Goal: Information Seeking & Learning: Understand process/instructions

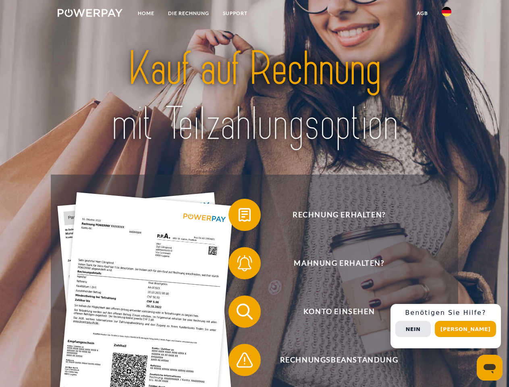
click at [90, 14] on img at bounding box center [90, 13] width 65 height 8
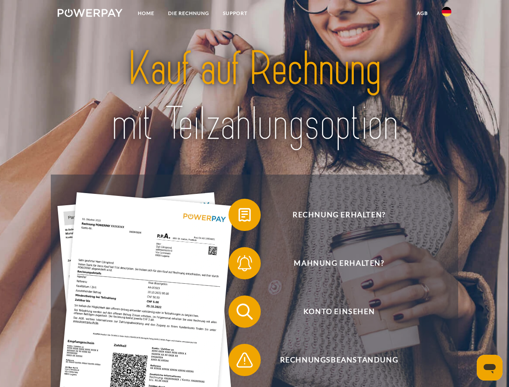
click at [447, 14] on img at bounding box center [447, 12] width 10 height 10
click at [422, 13] on link "agb" at bounding box center [422, 13] width 25 height 15
click at [239, 217] on span at bounding box center [233, 215] width 40 height 40
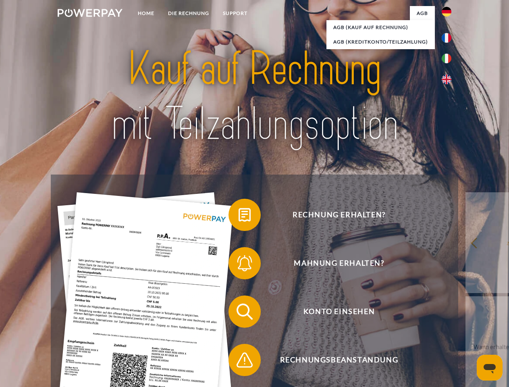
click at [239, 265] on span at bounding box center [233, 263] width 40 height 40
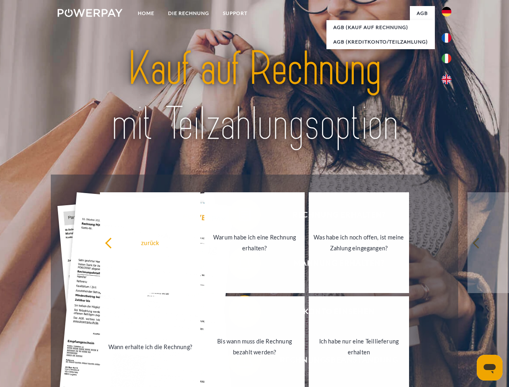
click at [239, 313] on link "Bis wann muss die Rechnung bezahlt werden?" at bounding box center [255, 346] width 100 height 101
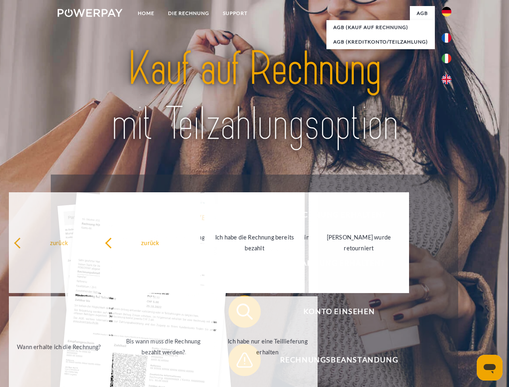
click at [239, 362] on link "Ich habe nur eine Teillieferung erhalten" at bounding box center [268, 346] width 100 height 101
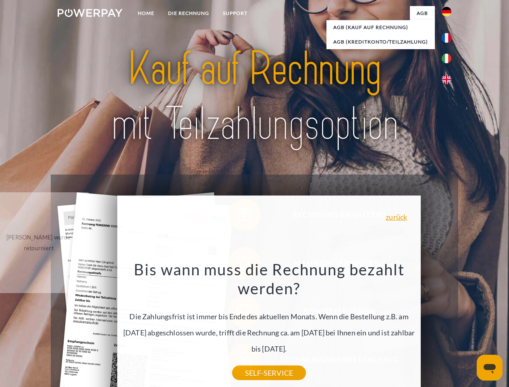
click at [449, 326] on div "Rechnung erhalten? Mahnung erhalten? Konto einsehen" at bounding box center [254, 336] width 407 height 323
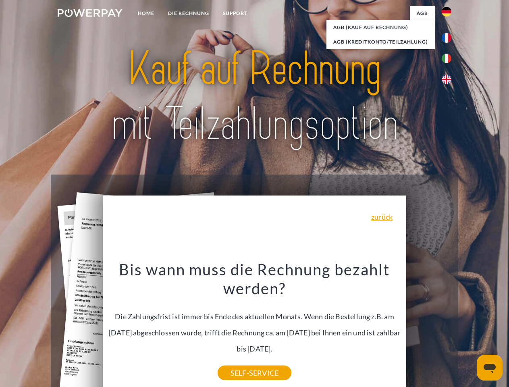
click at [429, 328] on span "Konto einsehen" at bounding box center [339, 312] width 198 height 32
click at [469, 329] on header "Home DIE RECHNUNG SUPPORT" at bounding box center [254, 278] width 509 height 557
